Goal: Task Accomplishment & Management: Manage account settings

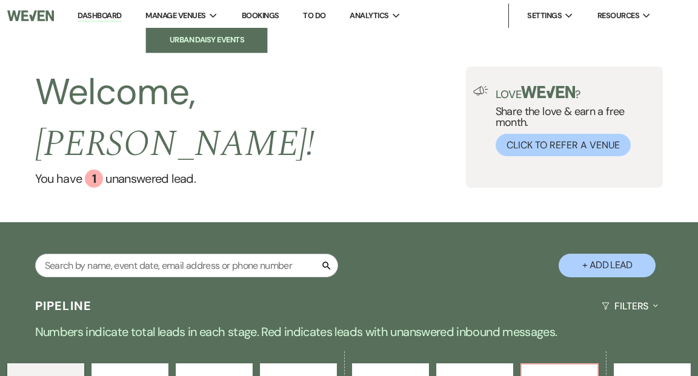
click at [199, 39] on li "Urban Daisy Events" at bounding box center [206, 40] width 109 height 12
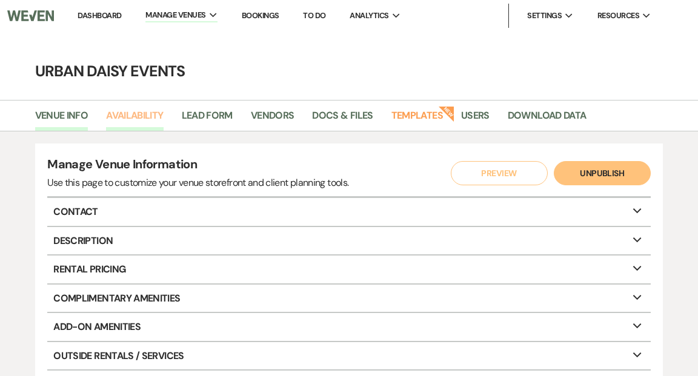
click at [139, 116] on link "Availability" at bounding box center [134, 119] width 57 height 23
select select "2"
select select "2026"
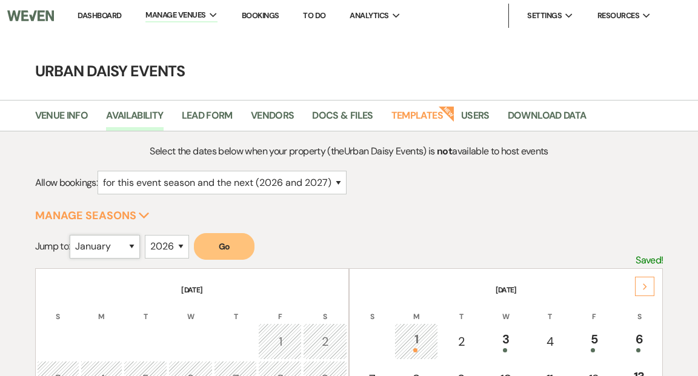
click at [135, 248] on select "January February March April May June July August September October November De…" at bounding box center [105, 247] width 70 height 24
select select "5"
click at [73, 235] on select "January February March April May June July August September October November De…" at bounding box center [105, 247] width 70 height 24
click at [185, 245] on select "2025 2026 2027 2028 2029" at bounding box center [167, 247] width 44 height 24
select select "2027"
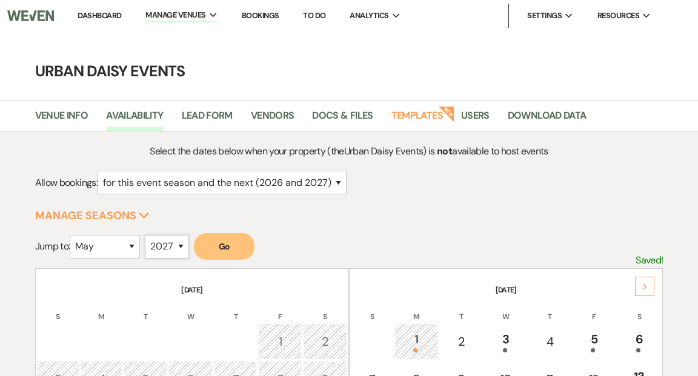
click at [148, 235] on select "2025 2026 2027 2028 2029" at bounding box center [167, 247] width 44 height 24
click at [221, 246] on button "Go" at bounding box center [224, 246] width 61 height 27
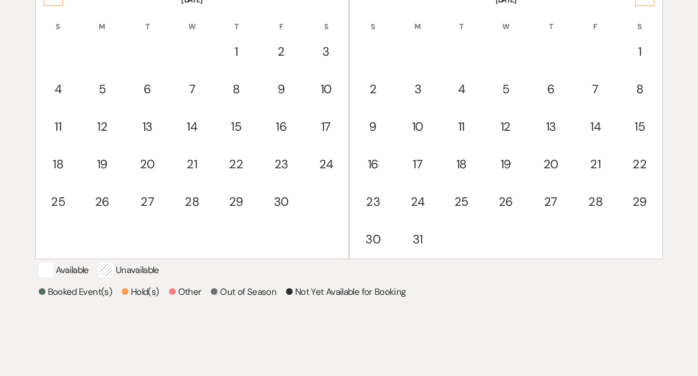
scroll to position [169, 0]
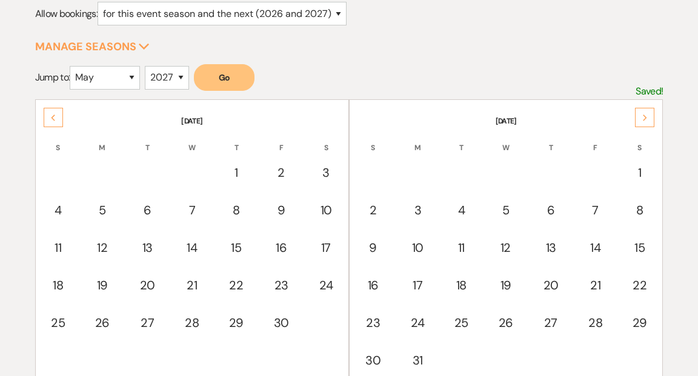
click at [641, 113] on div "Next" at bounding box center [644, 117] width 19 height 19
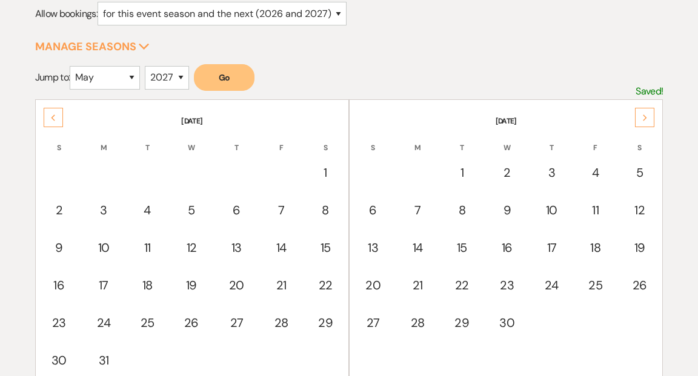
click at [644, 113] on div "Next" at bounding box center [644, 117] width 19 height 19
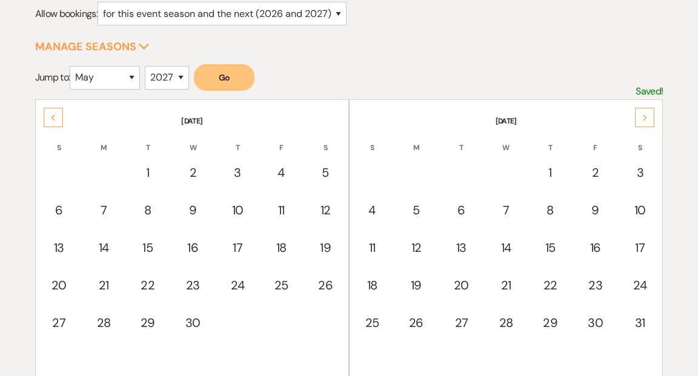
click at [644, 113] on div "Next" at bounding box center [644, 117] width 19 height 19
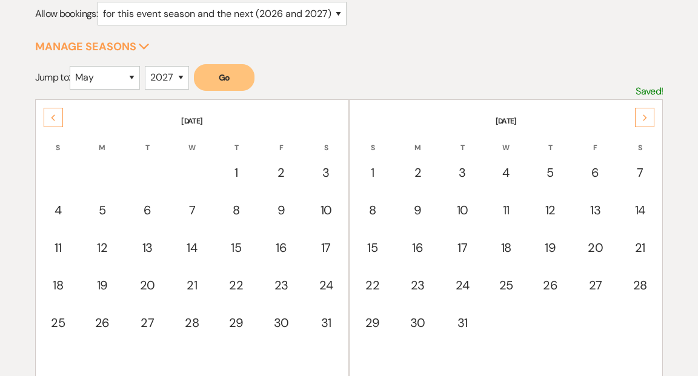
click at [644, 113] on div "Next" at bounding box center [644, 117] width 19 height 19
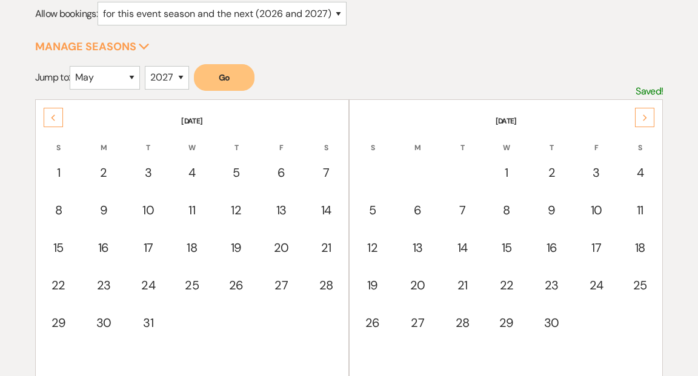
click at [644, 113] on div "Next" at bounding box center [644, 117] width 19 height 19
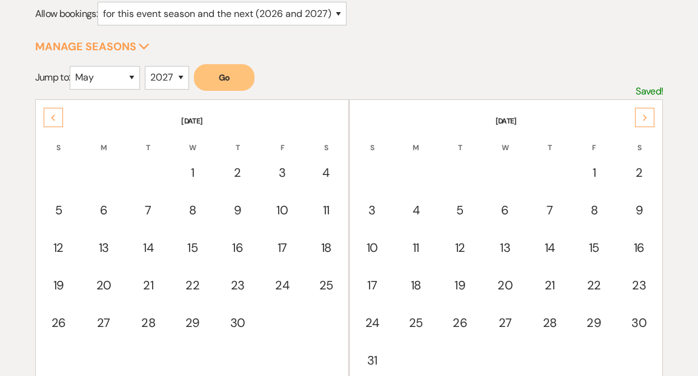
click at [644, 113] on div "Next" at bounding box center [644, 117] width 19 height 19
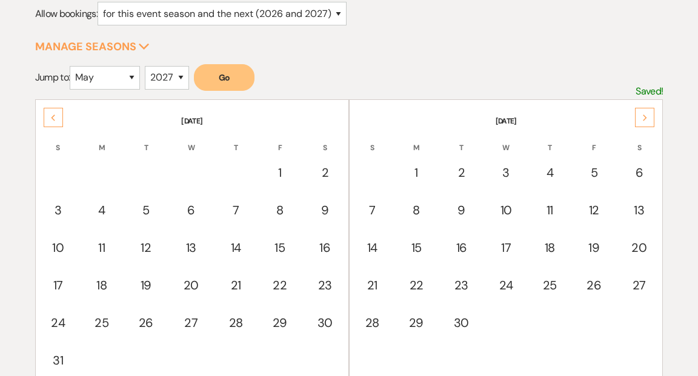
click at [644, 113] on div "Next" at bounding box center [644, 117] width 19 height 19
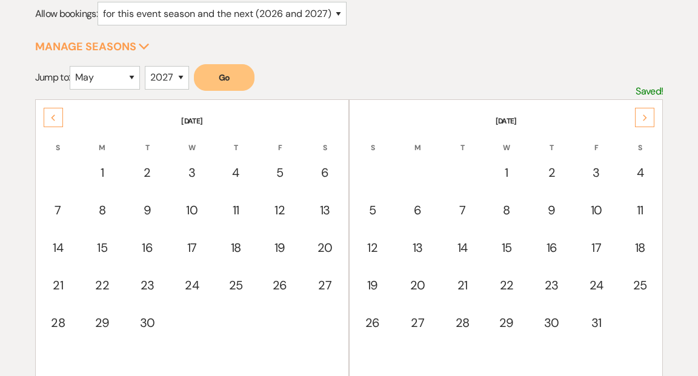
click at [644, 113] on div "Next" at bounding box center [644, 117] width 19 height 19
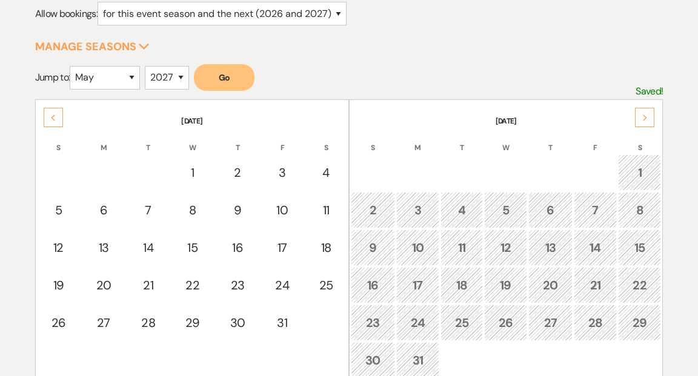
click at [644, 113] on div "Next" at bounding box center [644, 117] width 19 height 19
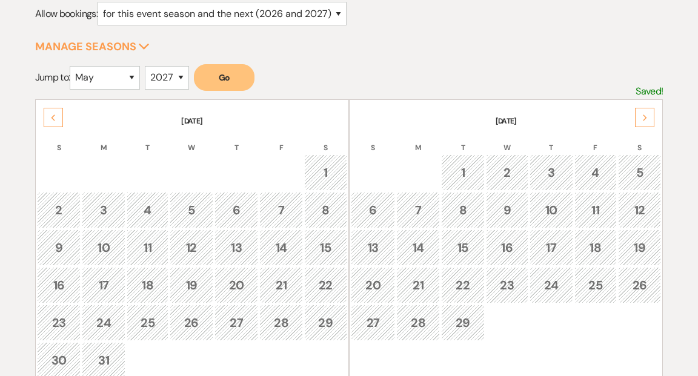
click at [56, 113] on div "Previous" at bounding box center [53, 117] width 19 height 19
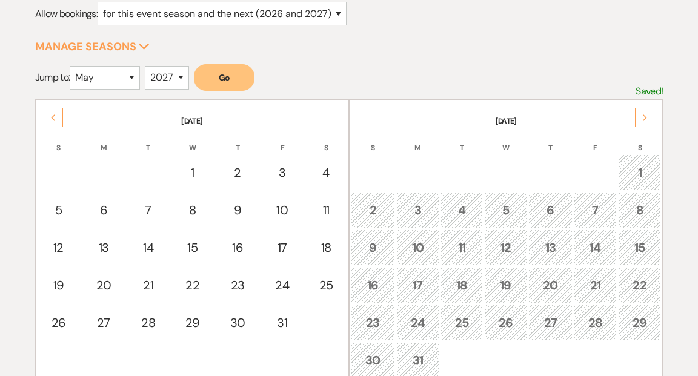
click at [56, 113] on div "Previous" at bounding box center [53, 117] width 19 height 19
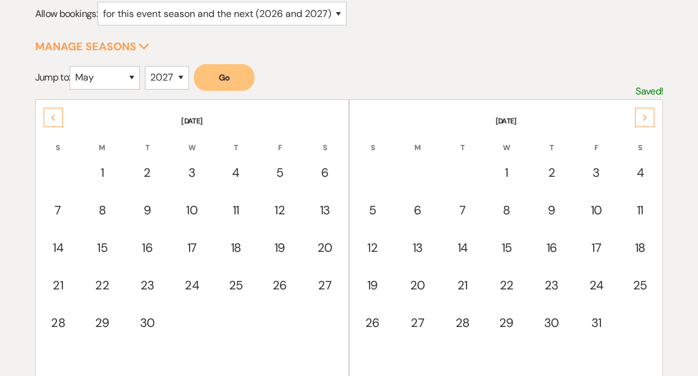
click at [56, 113] on div "Previous" at bounding box center [53, 117] width 19 height 19
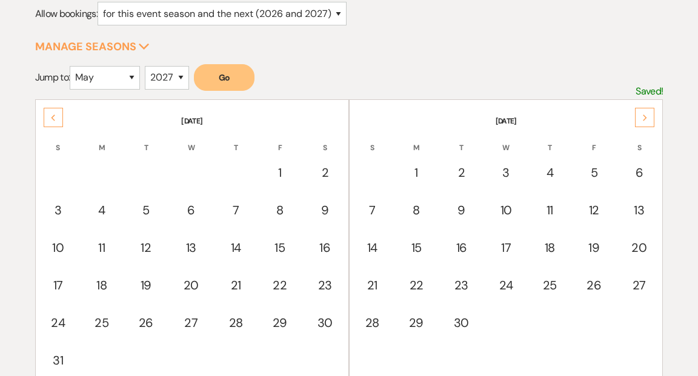
click at [56, 113] on div "Previous" at bounding box center [53, 117] width 19 height 19
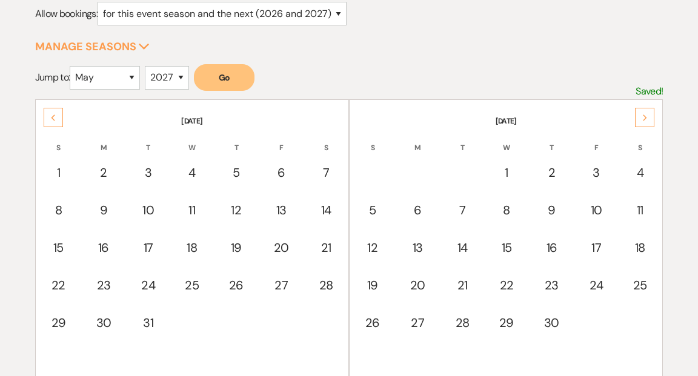
click at [56, 113] on div "Previous" at bounding box center [53, 117] width 19 height 19
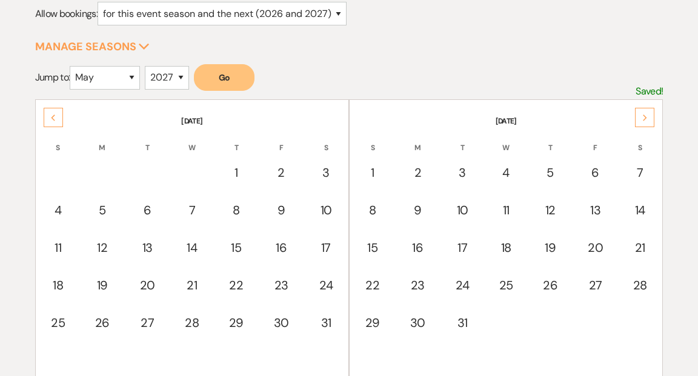
click at [56, 113] on div "Previous" at bounding box center [53, 117] width 19 height 19
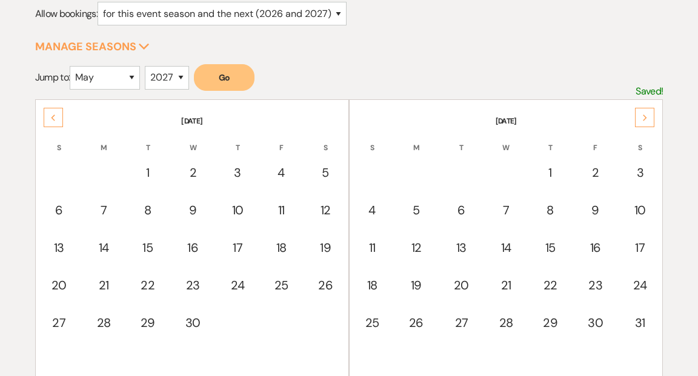
click at [56, 113] on div "Previous" at bounding box center [53, 117] width 19 height 19
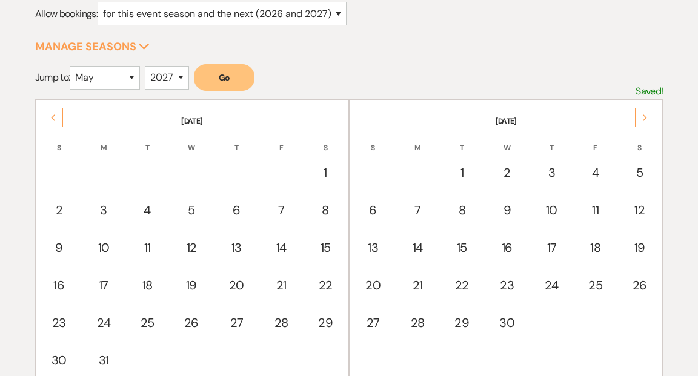
click at [56, 113] on div "Previous" at bounding box center [53, 117] width 19 height 19
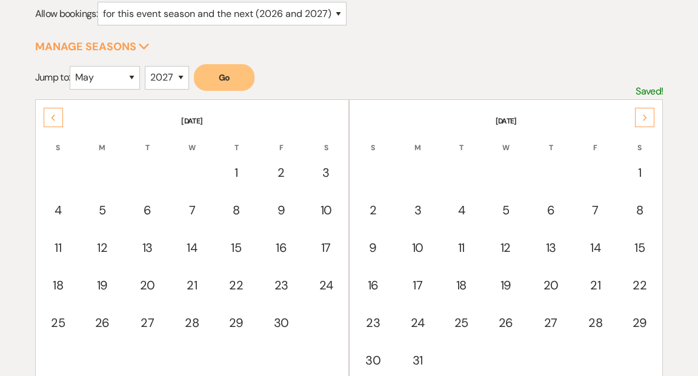
click at [56, 113] on div "Previous" at bounding box center [53, 117] width 19 height 19
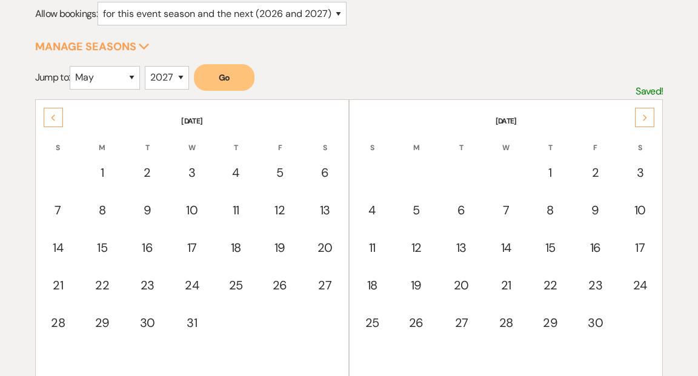
click at [56, 113] on div "Previous" at bounding box center [53, 117] width 19 height 19
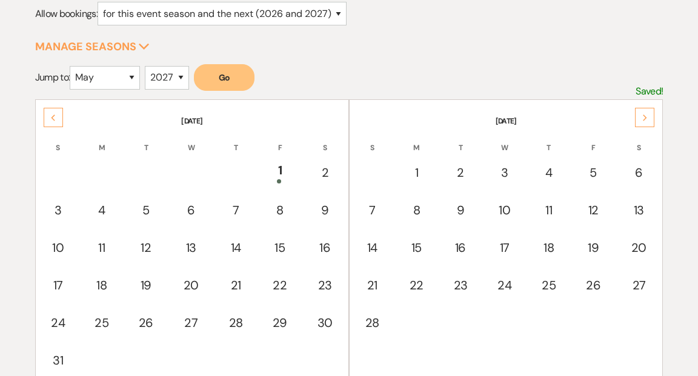
click at [56, 113] on div "Previous" at bounding box center [53, 117] width 19 height 19
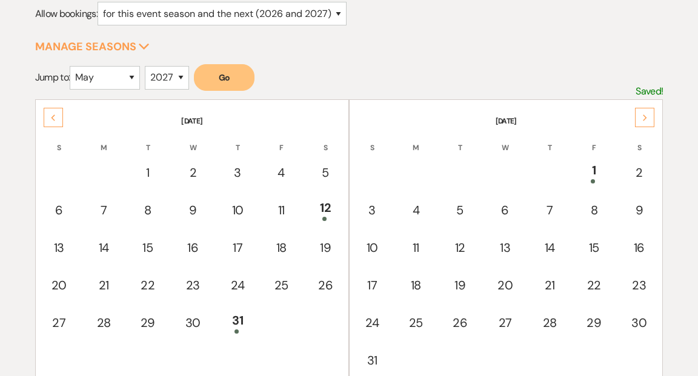
click at [645, 118] on use at bounding box center [645, 118] width 4 height 7
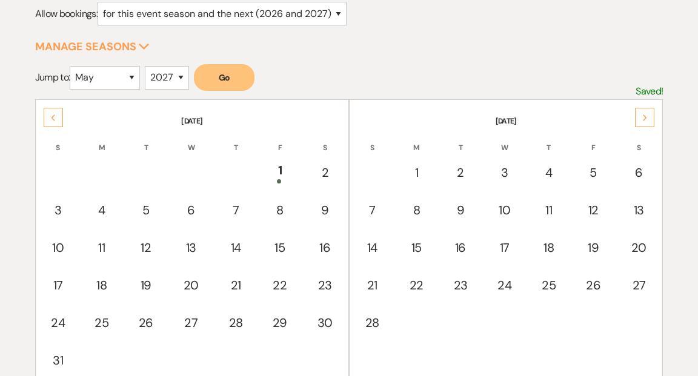
click at [645, 119] on icon "Next" at bounding box center [646, 118] width 6 height 7
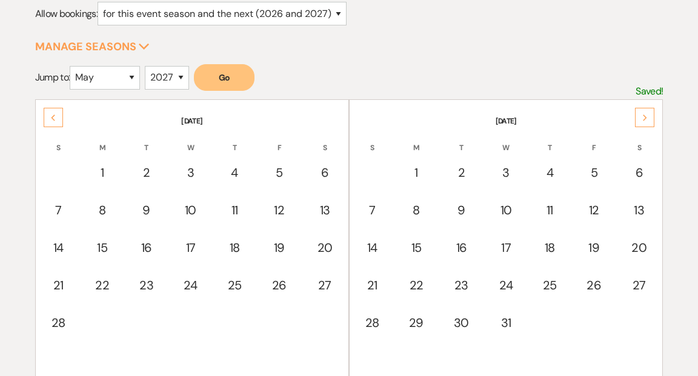
click at [645, 119] on icon "Next" at bounding box center [646, 118] width 6 height 7
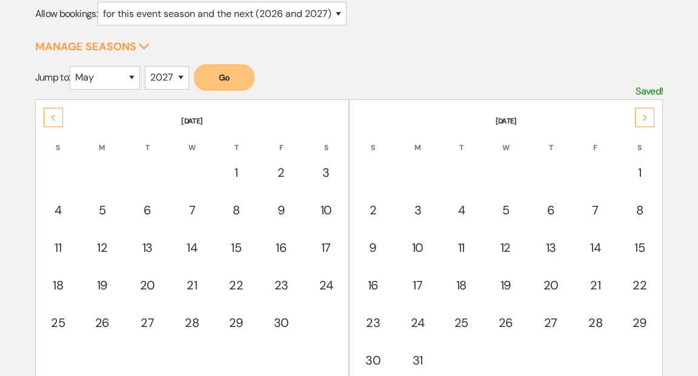
click at [645, 119] on icon "Next" at bounding box center [646, 118] width 6 height 7
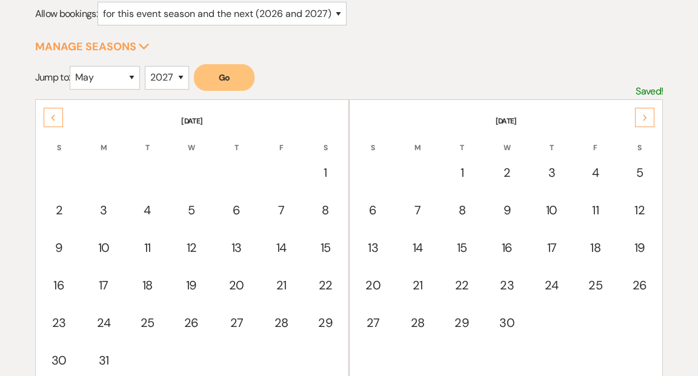
click at [645, 119] on icon "Next" at bounding box center [646, 118] width 6 height 7
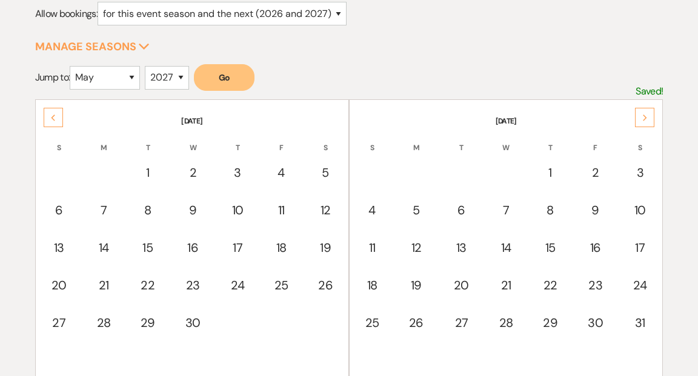
click at [58, 114] on div "Previous" at bounding box center [53, 117] width 19 height 19
